Goal: Transaction & Acquisition: Purchase product/service

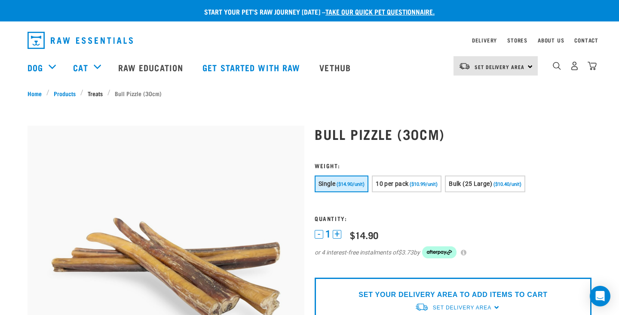
click at [98, 91] on link "Treats" at bounding box center [95, 93] width 24 height 9
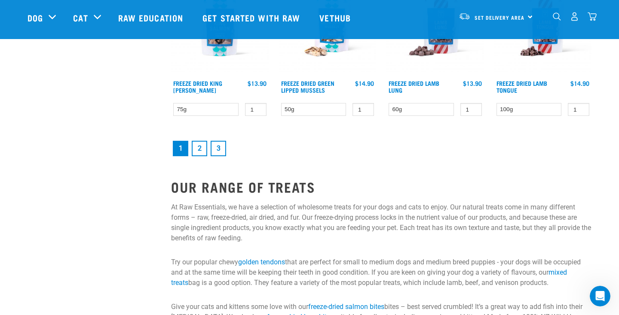
scroll to position [1231, 0]
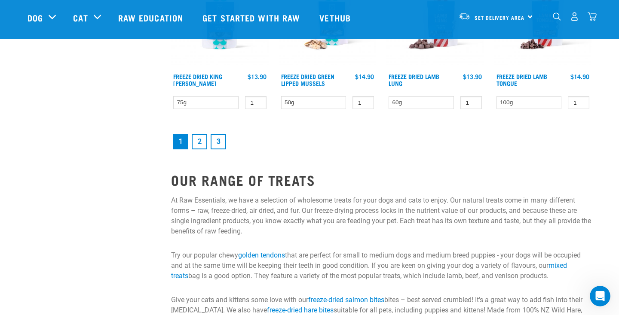
click at [202, 150] on link "2" at bounding box center [199, 141] width 15 height 15
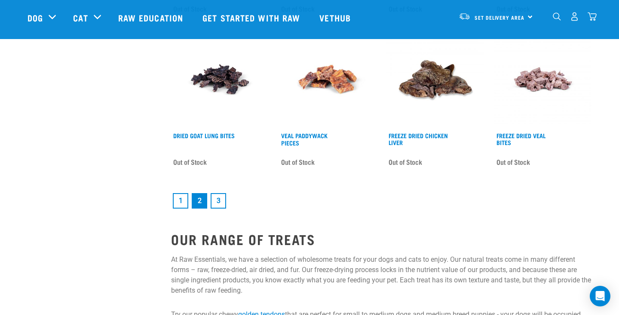
scroll to position [1180, 0]
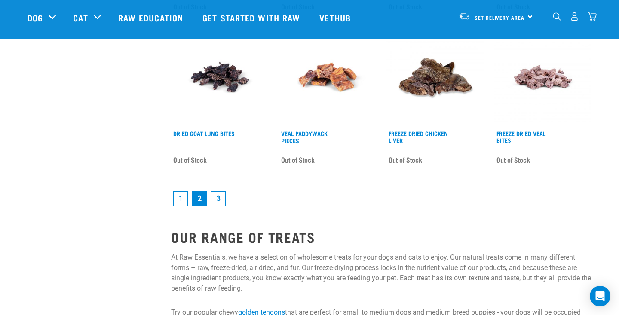
click at [175, 204] on link "1" at bounding box center [180, 198] width 15 height 15
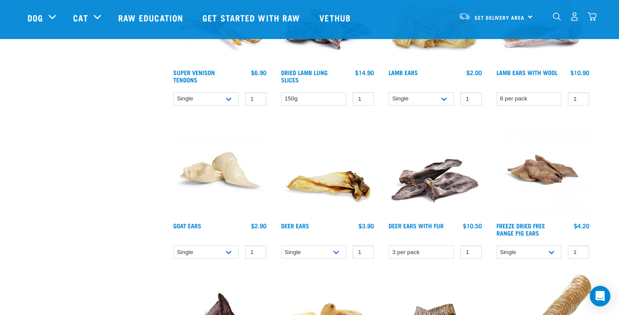
scroll to position [628, 0]
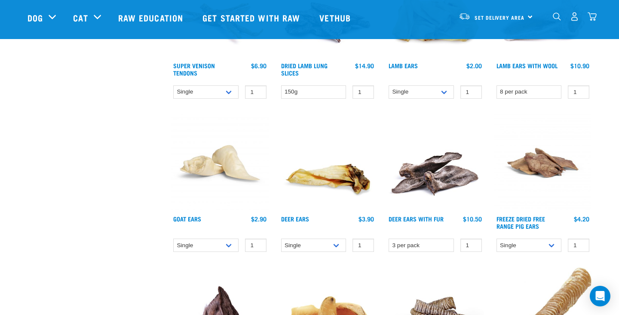
click at [329, 177] on img at bounding box center [328, 163] width 98 height 98
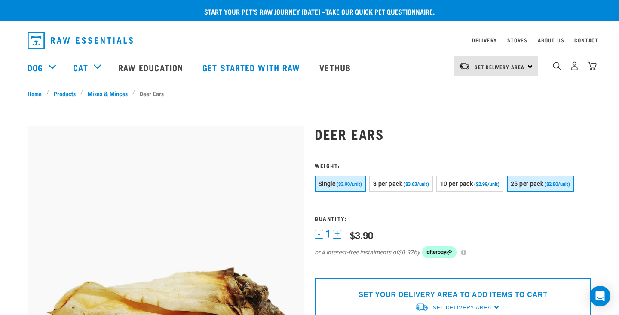
click at [511, 187] on span "25 per pack" at bounding box center [527, 184] width 33 height 7
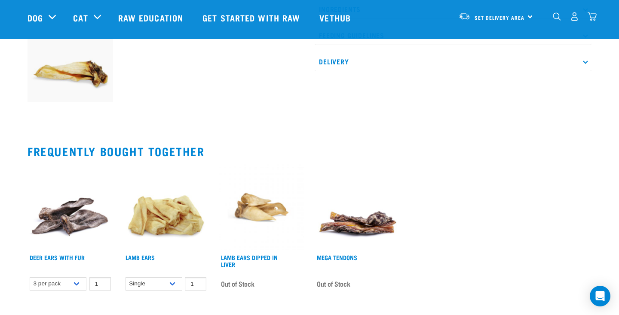
scroll to position [331, 0]
click at [400, 71] on p "Delivery" at bounding box center [453, 61] width 277 height 19
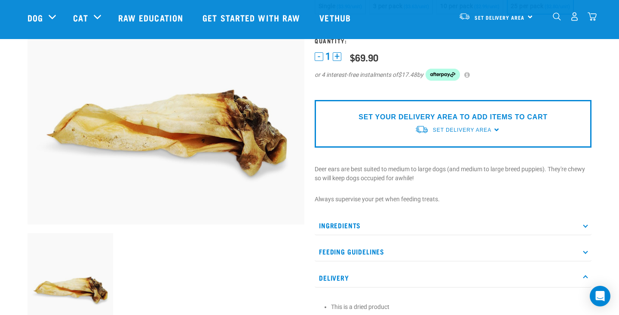
scroll to position [115, 0]
click at [466, 133] on span "Set Delivery Area" at bounding box center [462, 130] width 58 height 6
click at [450, 157] on link "[GEOGRAPHIC_DATA]" at bounding box center [458, 150] width 86 height 14
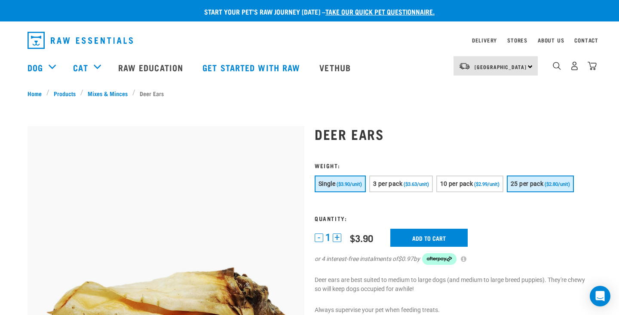
click at [545, 187] on span "($2.80/unit)" at bounding box center [557, 185] width 25 height 6
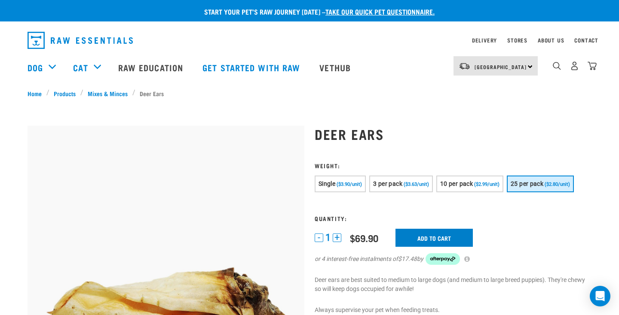
click at [444, 247] on input "Add to cart" at bounding box center [433, 238] width 77 height 18
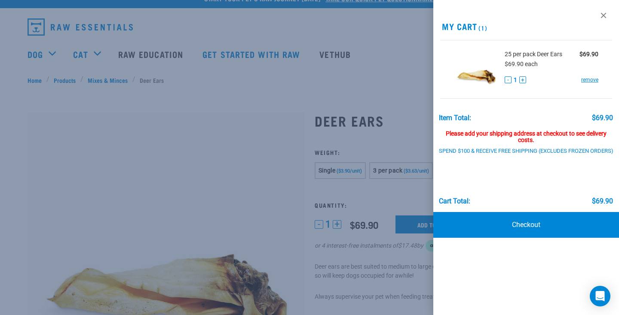
scroll to position [14, 0]
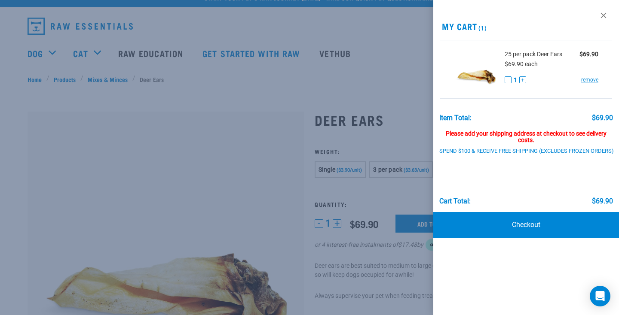
click at [416, 212] on div at bounding box center [309, 157] width 619 height 315
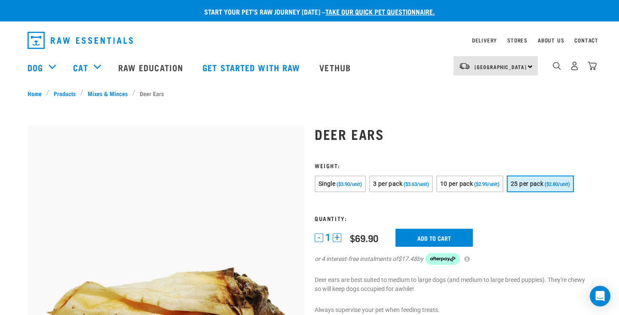
scroll to position [0, 0]
click at [352, 67] on link "Vethub" at bounding box center [336, 67] width 51 height 34
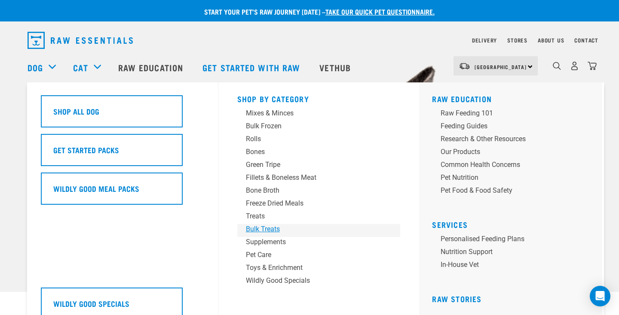
click at [254, 228] on div "Bulk Treats" at bounding box center [313, 229] width 134 height 10
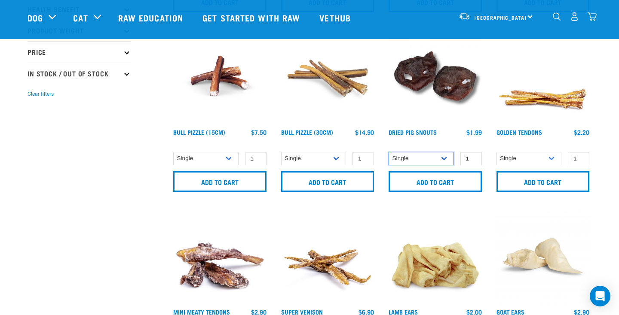
scroll to position [211, 0]
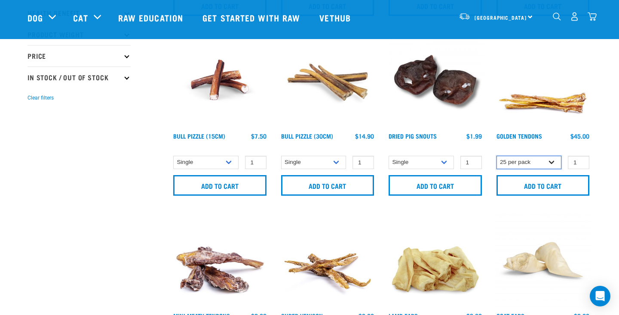
select select "682012"
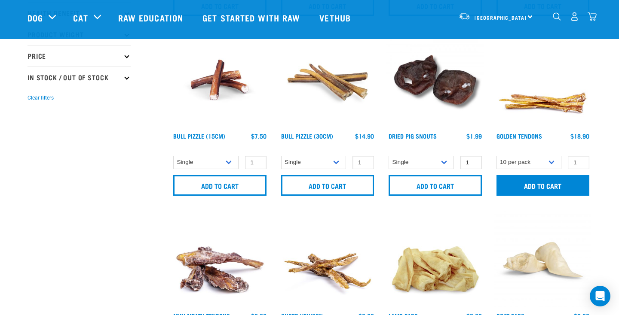
click at [538, 189] on input "Add to cart" at bounding box center [542, 185] width 93 height 21
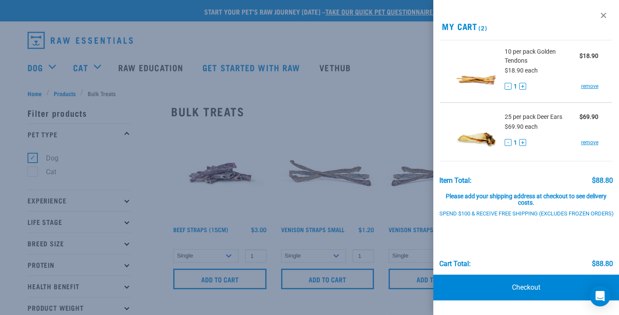
scroll to position [0, 0]
click at [606, 17] on link at bounding box center [604, 16] width 14 height 14
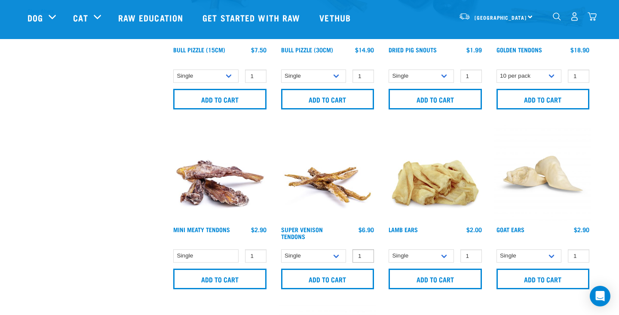
scroll to position [298, 0]
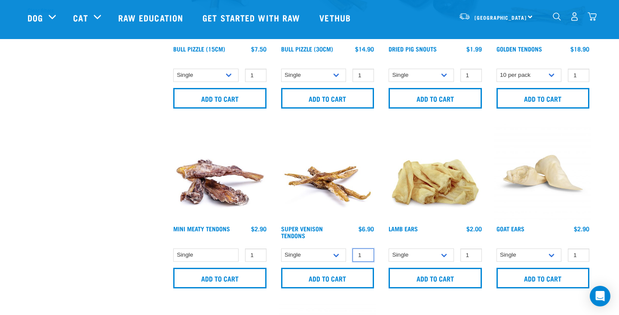
type input "2"
click at [365, 255] on input "2" at bounding box center [362, 255] width 21 height 13
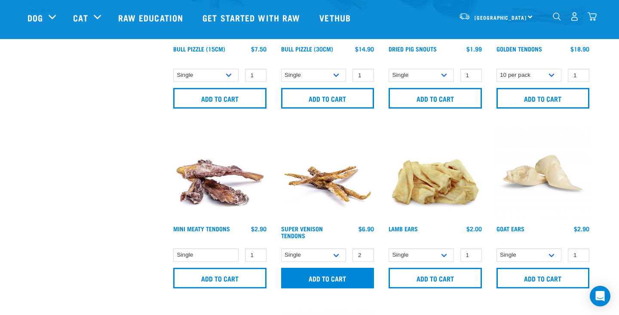
click at [362, 273] on input "Add to cart" at bounding box center [327, 278] width 93 height 21
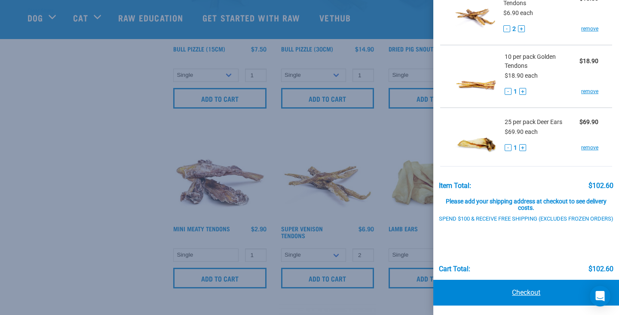
scroll to position [57, 0]
click at [526, 301] on link "Checkout" at bounding box center [526, 294] width 186 height 26
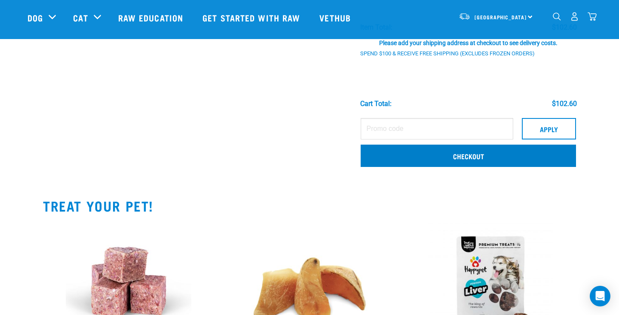
scroll to position [240, 0]
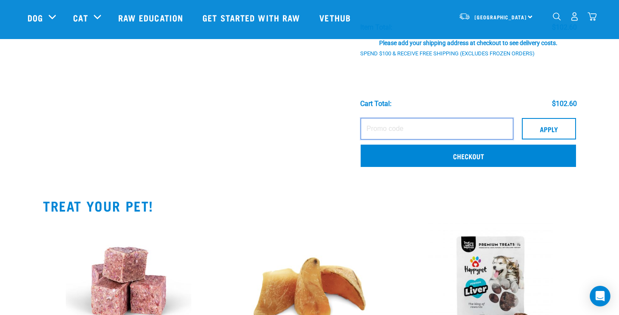
click at [486, 140] on input "text" at bounding box center [437, 128] width 153 height 21
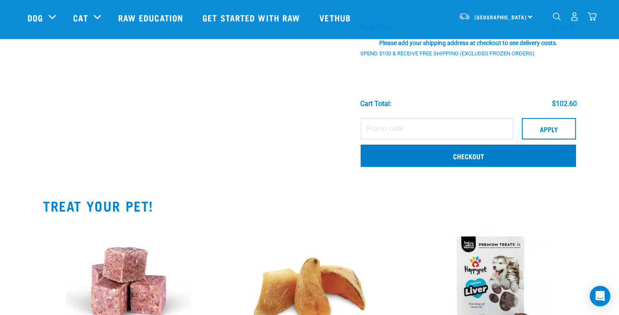
click at [490, 162] on link "Checkout" at bounding box center [468, 156] width 215 height 22
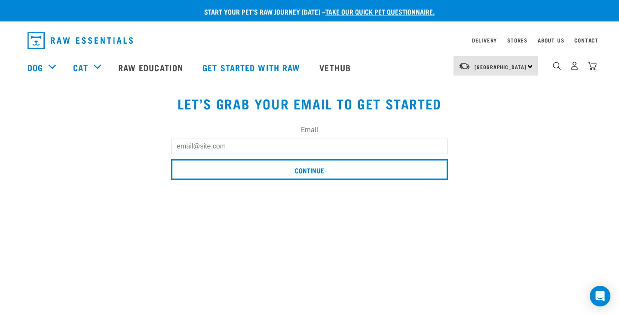
click at [415, 147] on input "Email" at bounding box center [309, 146] width 277 height 15
type input "ping1122kr@gmail.com"
click at [309, 169] on input "Continue" at bounding box center [309, 169] width 277 height 21
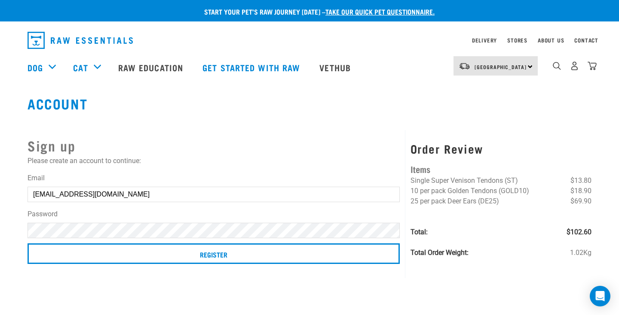
click at [213, 254] on input "Register" at bounding box center [214, 254] width 372 height 21
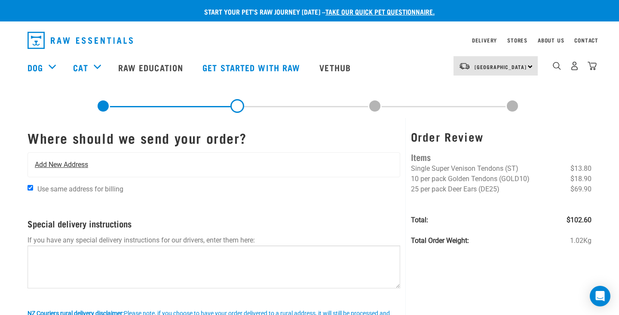
click at [302, 164] on div "Add New Address" at bounding box center [214, 165] width 372 height 24
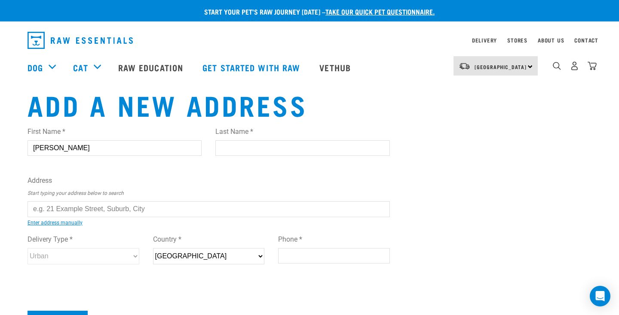
type input "Julia"
type input "Hong"
click at [140, 211] on input "text" at bounding box center [209, 209] width 362 height 15
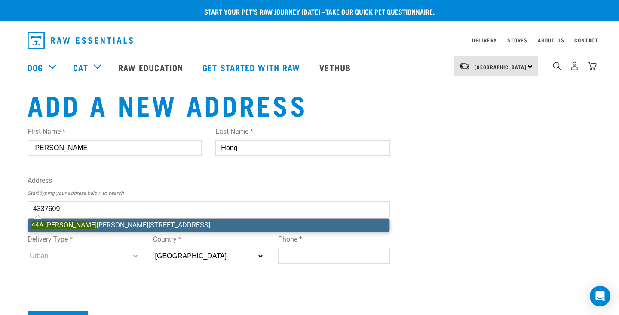
click at [93, 225] on div "First Name * Julia Last Name * Hong Address Start typing your address below to …" at bounding box center [209, 204] width 362 height 168
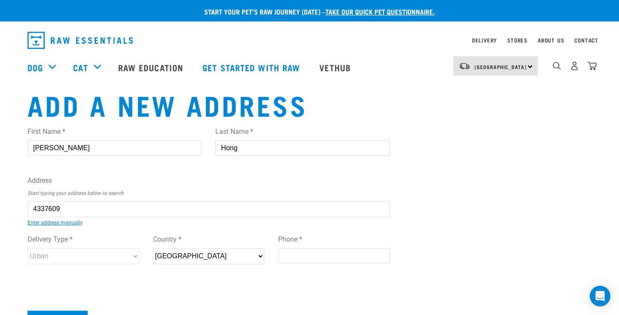
type input "44A Joshua Carder Drive, Hobsonville, Auckland 0616"
type input "[STREET_ADDRESS][PERSON_NAME]"
type input "Hobsonville"
type input "Auckland"
select select "AUK"
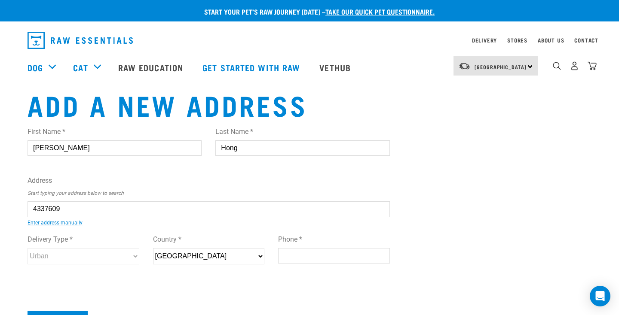
type input "0616"
select select "Urban"
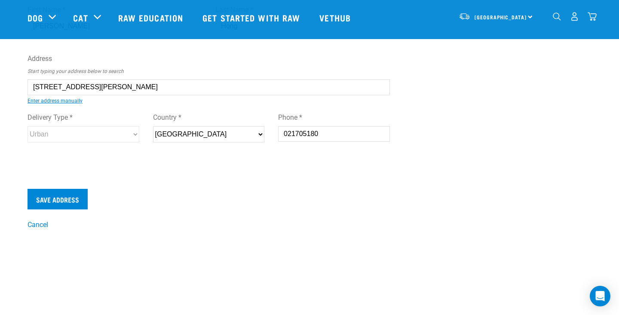
scroll to position [50, 0]
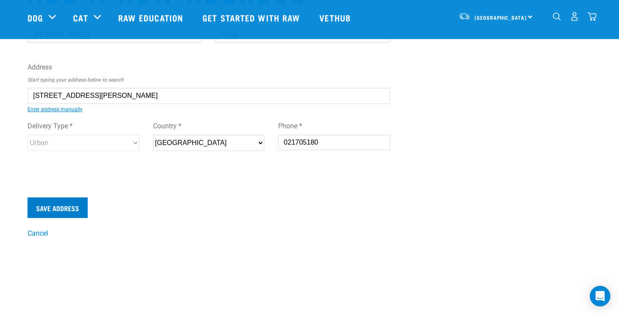
type input "021705180"
click at [83, 206] on input "Save Address" at bounding box center [58, 208] width 60 height 21
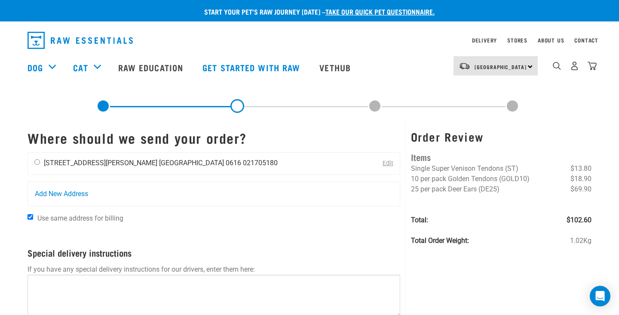
click at [37, 165] on input "radio" at bounding box center [37, 162] width 6 height 6
radio input "true"
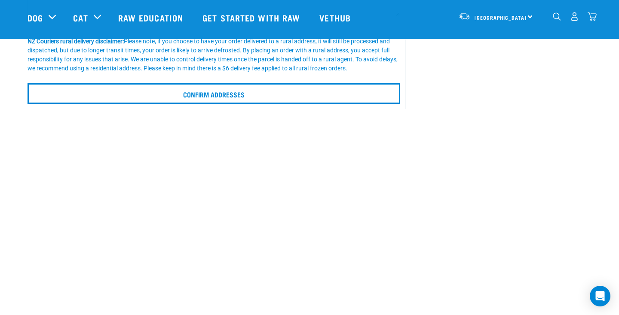
scroll to position [212, 0]
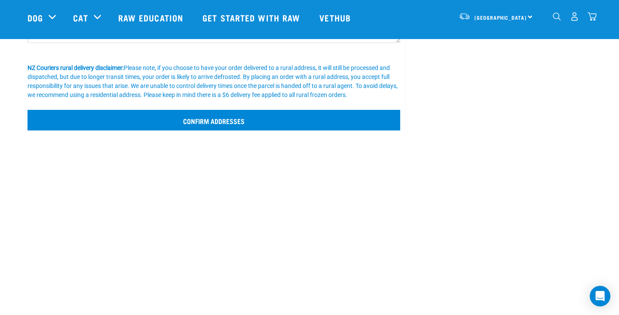
click at [185, 131] on input "Confirm addresses" at bounding box center [214, 120] width 373 height 21
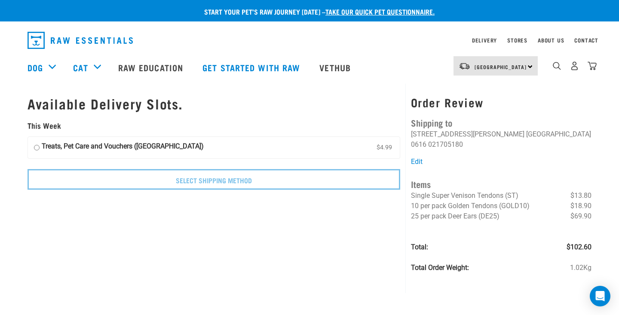
click at [36, 143] on input "Treats, Pet Care and Vouchers (North Island) $4.99" at bounding box center [37, 147] width 6 height 13
radio input "true"
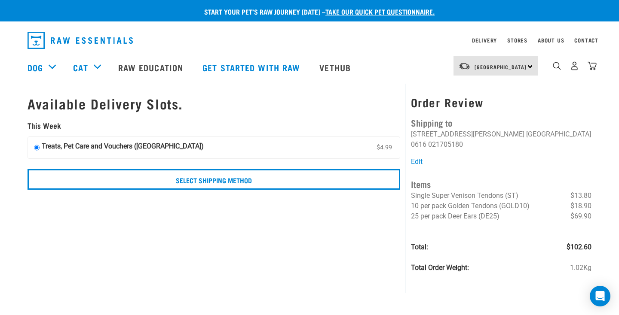
click at [37, 143] on input "Treats, Pet Care and Vouchers (North Island) $4.99" at bounding box center [37, 147] width 6 height 13
click at [93, 123] on h5 "This Week" at bounding box center [214, 126] width 373 height 9
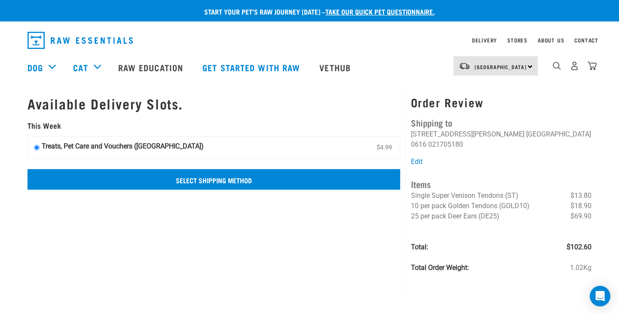
click at [124, 171] on input "Select Shipping Method" at bounding box center [214, 179] width 373 height 21
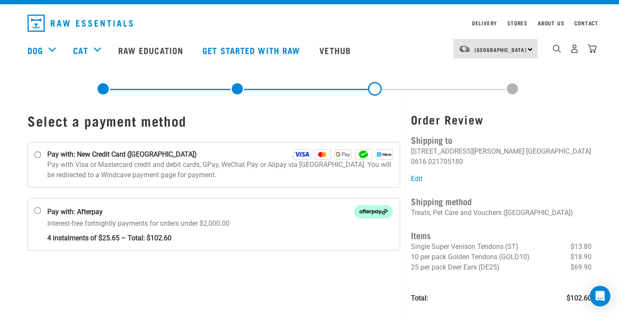
scroll to position [15, 0]
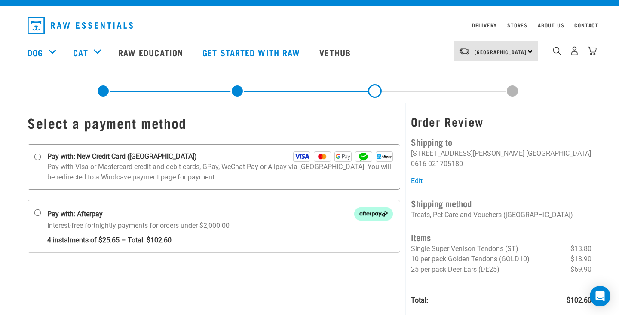
click at [37, 159] on input "Pay with: New Credit Card ([GEOGRAPHIC_DATA])" at bounding box center [37, 157] width 7 height 7
radio input "true"
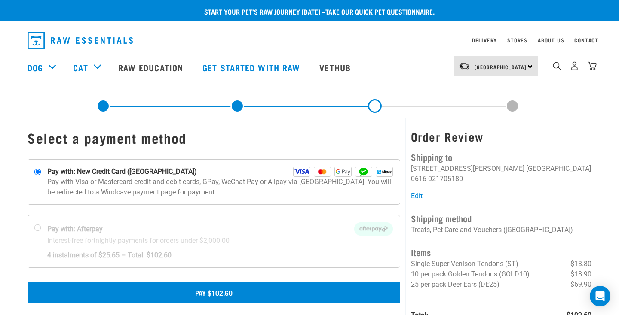
click at [179, 297] on button "Pay $102.60" at bounding box center [214, 292] width 373 height 21
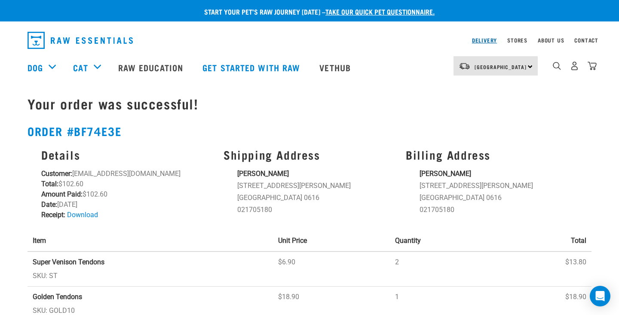
click at [473, 40] on link "Delivery" at bounding box center [484, 40] width 25 height 3
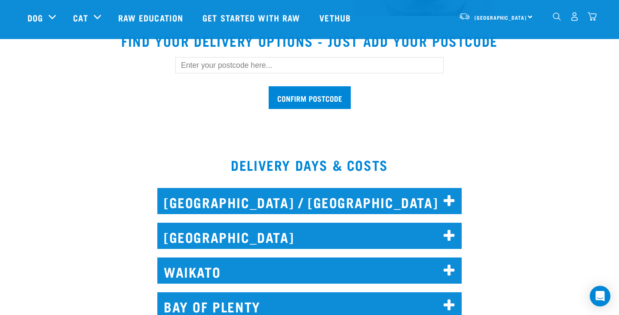
scroll to position [276, 0]
click at [452, 235] on icon at bounding box center [450, 237] width 12 height 14
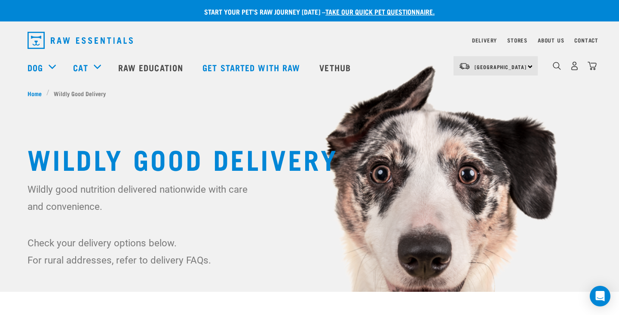
scroll to position [0, 0]
